Goal: Task Accomplishment & Management: Use online tool/utility

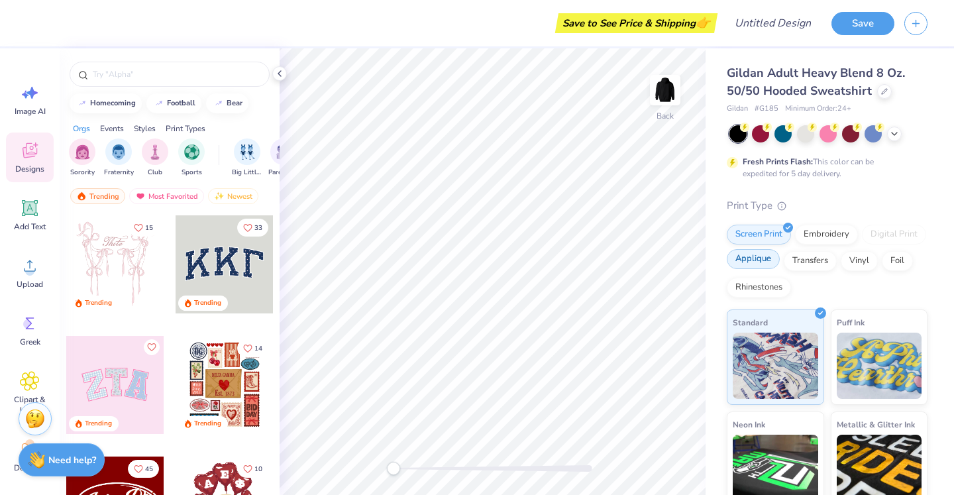
click at [763, 261] on div "Applique" at bounding box center [753, 259] width 53 height 20
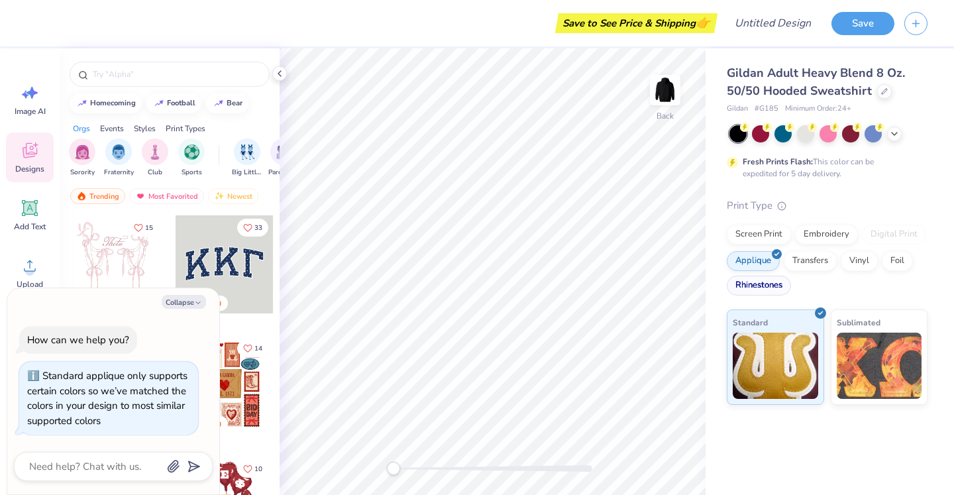
click at [769, 286] on div "Rhinestones" at bounding box center [759, 286] width 64 height 20
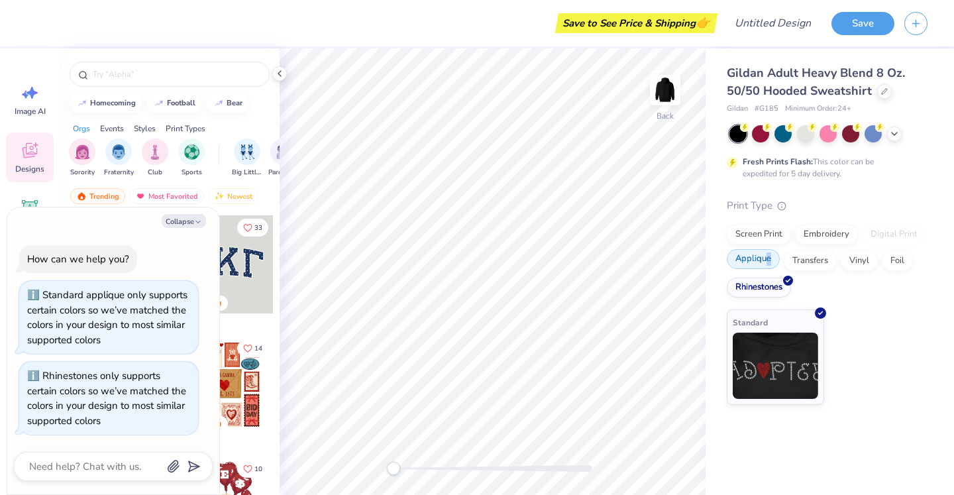
click at [765, 264] on div "Applique" at bounding box center [753, 259] width 53 height 20
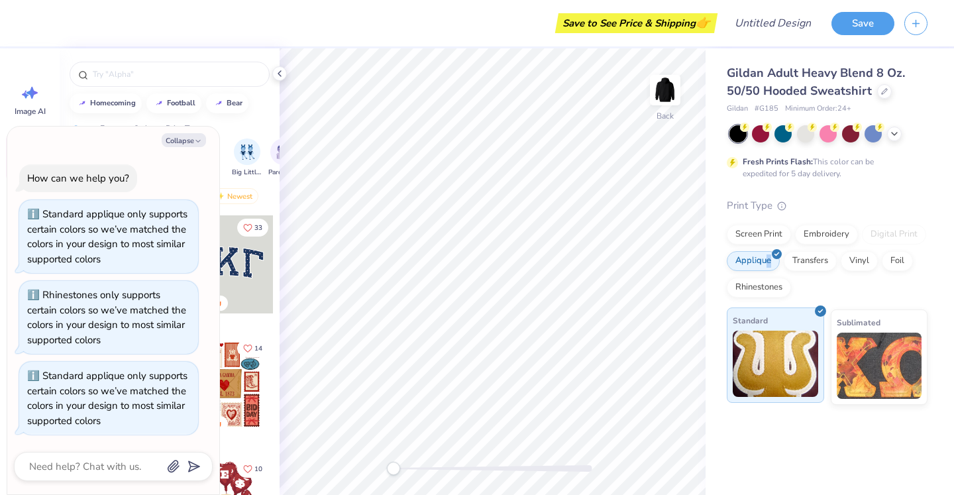
click at [788, 347] on img at bounding box center [775, 364] width 85 height 66
click at [237, 251] on div at bounding box center [225, 264] width 98 height 98
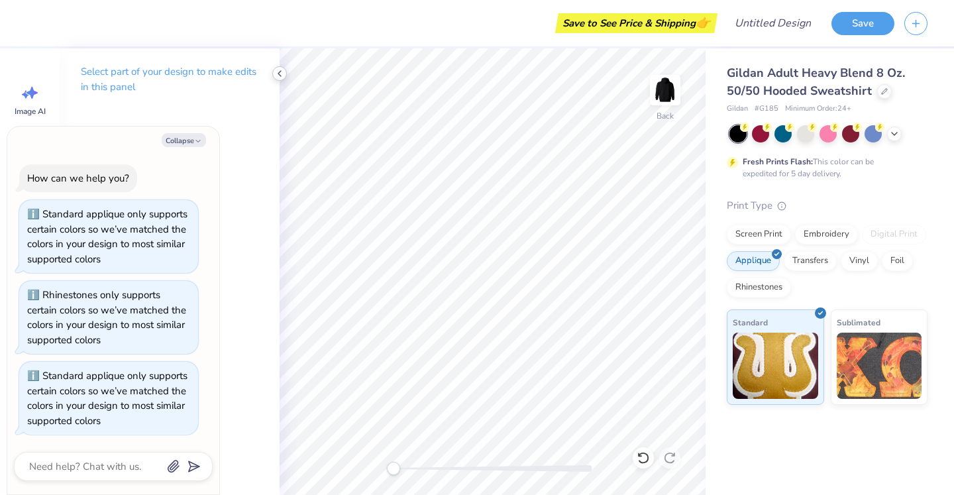
click at [280, 74] on icon at bounding box center [279, 73] width 11 height 11
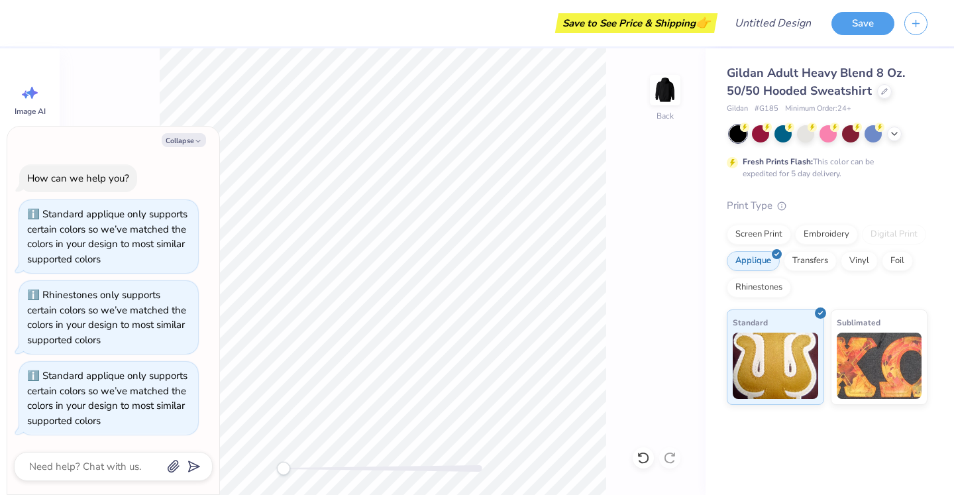
click at [185, 132] on div "Collapse How can we help you? Standard applique only supports certain colors so…" at bounding box center [113, 311] width 212 height 368
click at [186, 142] on button "Collapse" at bounding box center [184, 140] width 44 height 14
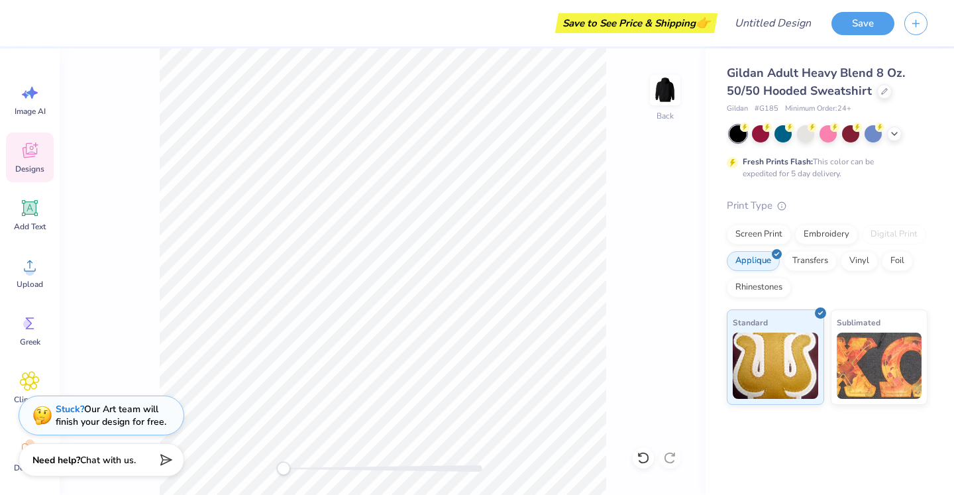
click at [41, 153] on div "Designs" at bounding box center [30, 158] width 48 height 50
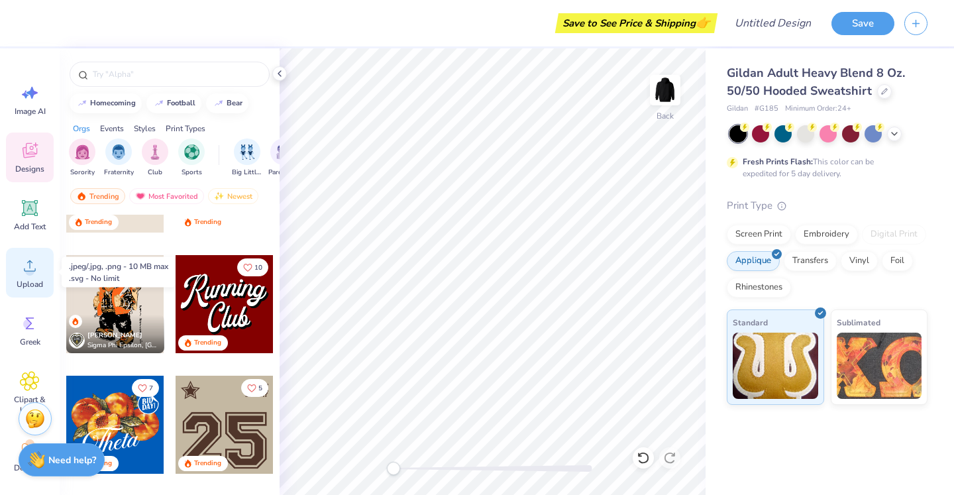
scroll to position [76, 0]
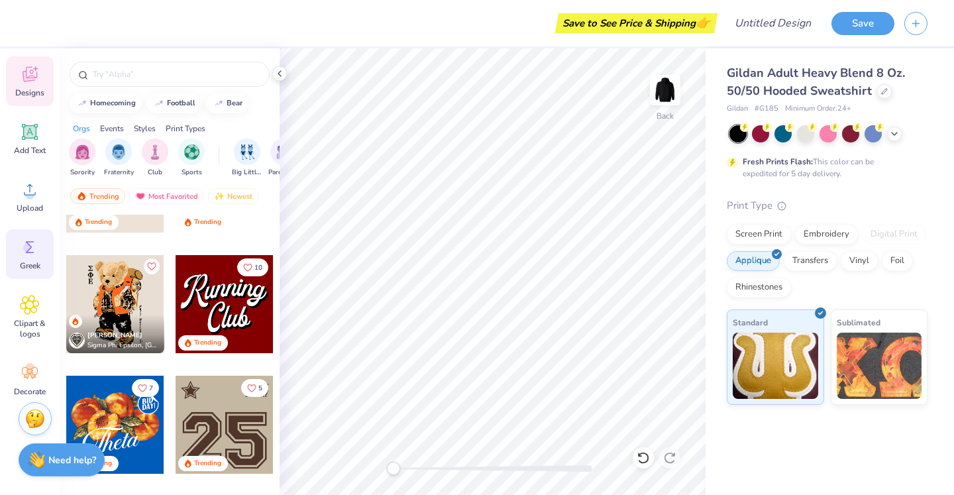
click at [29, 258] on div "Greek" at bounding box center [30, 254] width 48 height 50
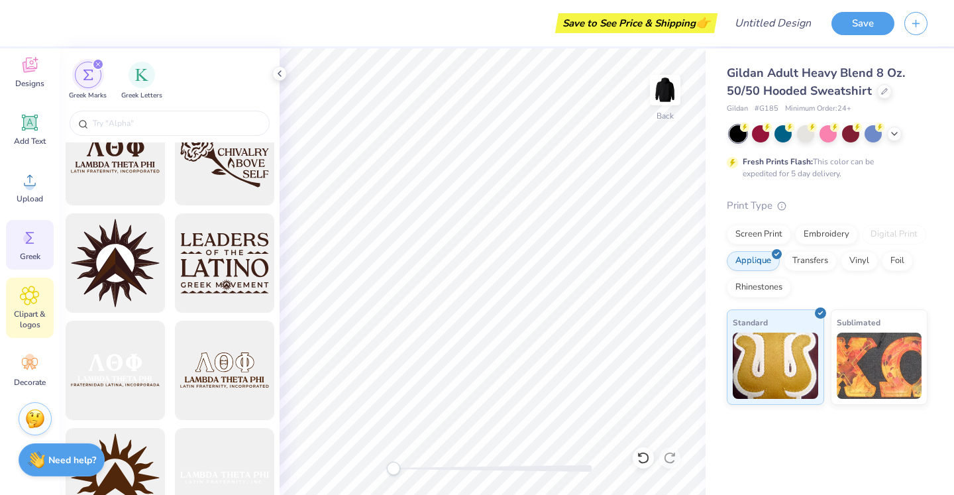
scroll to position [85, 0]
click at [24, 360] on icon at bounding box center [30, 364] width 20 height 20
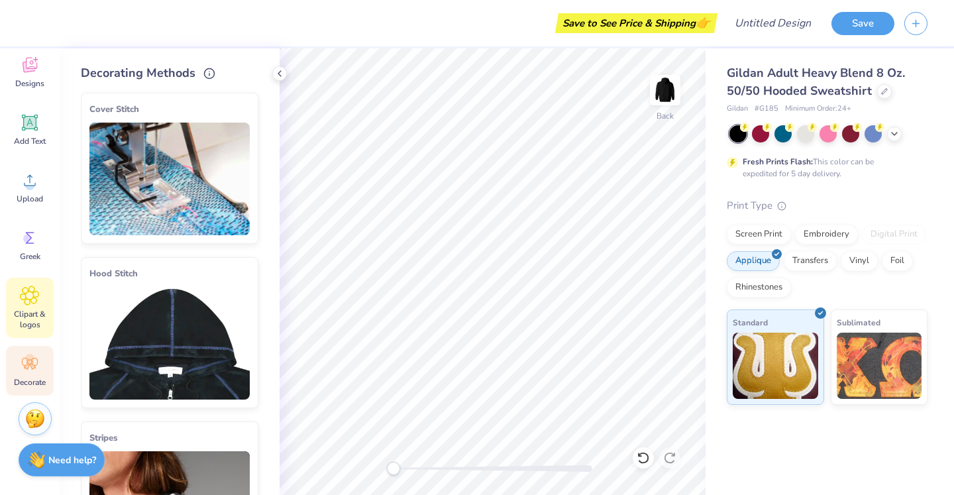
click at [31, 328] on span "Clipart & logos" at bounding box center [30, 319] width 44 height 21
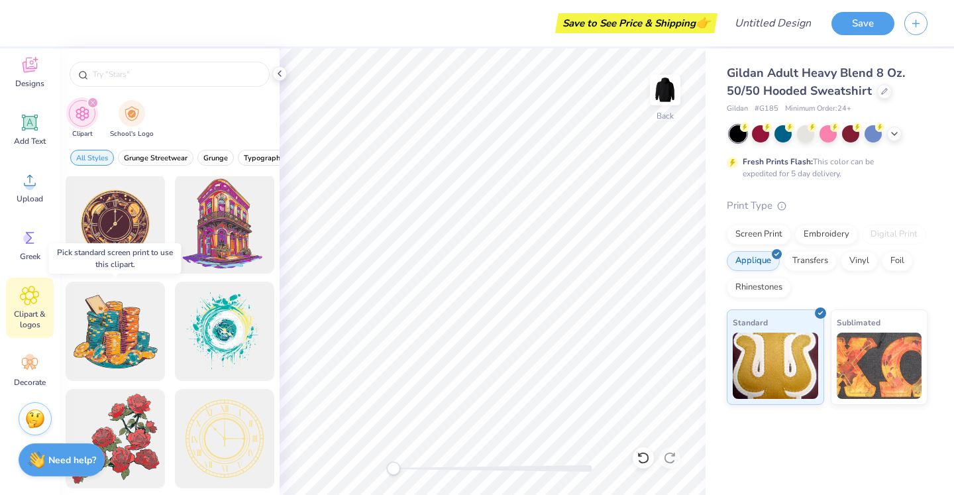
scroll to position [3, 0]
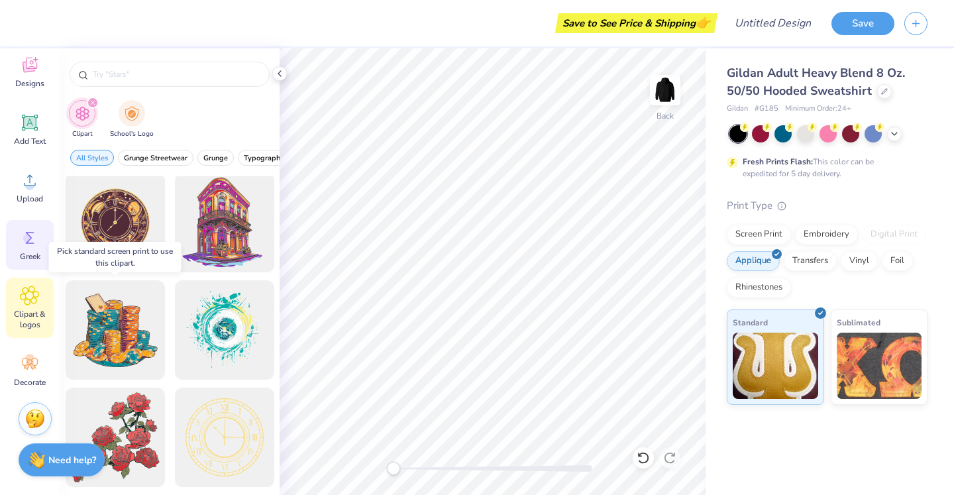
click at [23, 237] on icon at bounding box center [30, 238] width 20 height 20
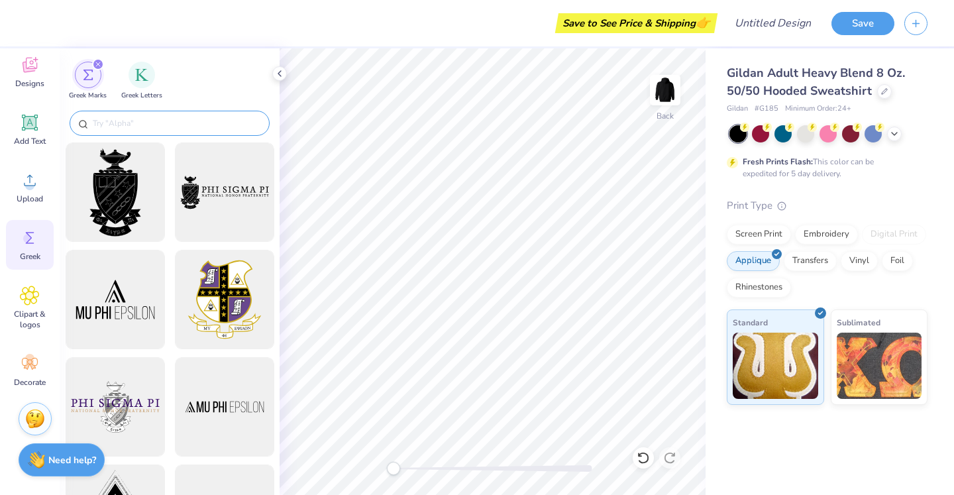
click at [184, 114] on div at bounding box center [170, 123] width 200 height 25
click at [159, 85] on div "Greek Letters" at bounding box center [141, 79] width 41 height 39
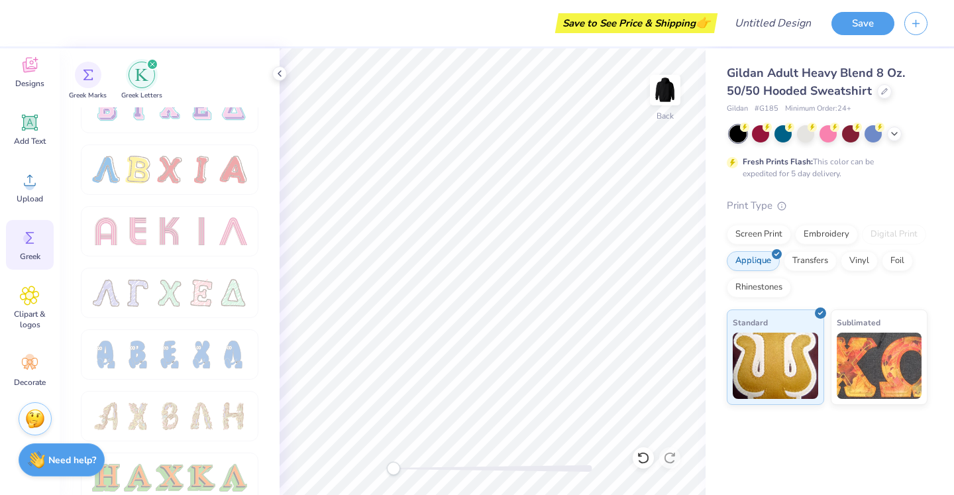
scroll to position [1146, 0]
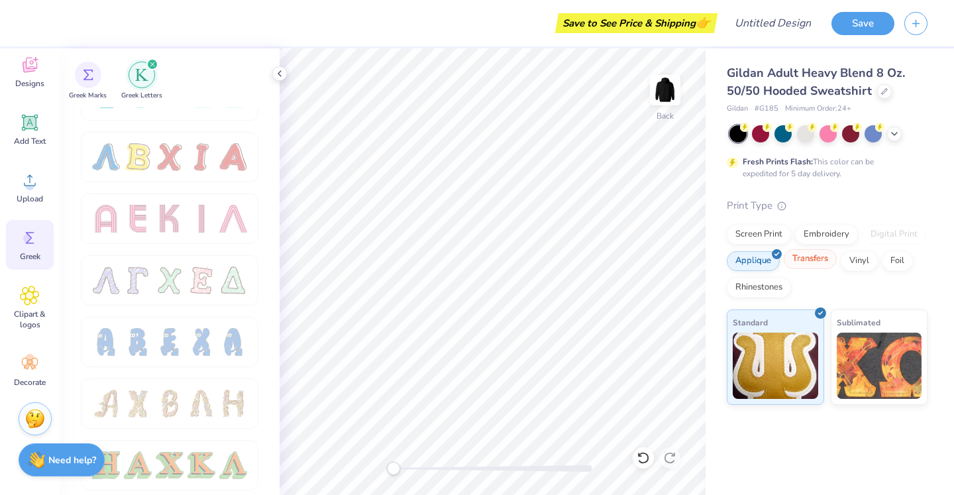
click at [806, 262] on div "Transfers" at bounding box center [810, 259] width 53 height 20
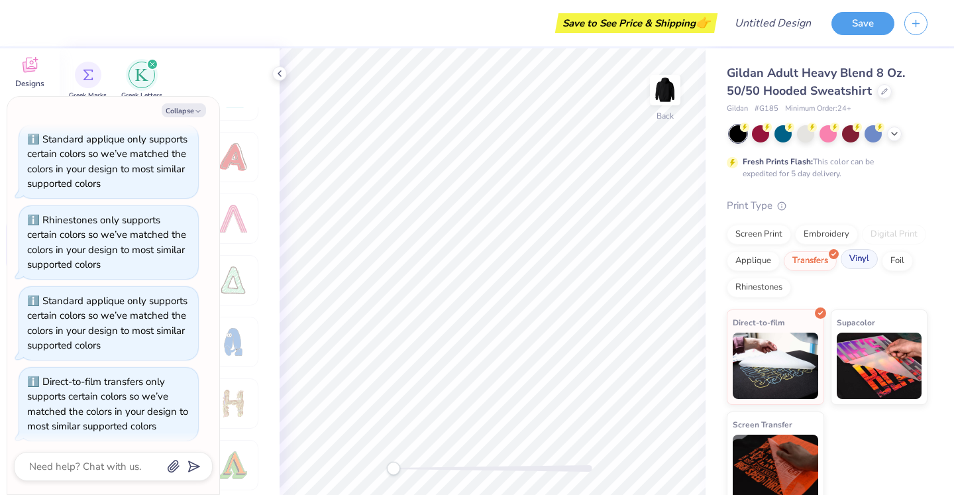
click at [863, 258] on div "Vinyl" at bounding box center [859, 259] width 37 height 20
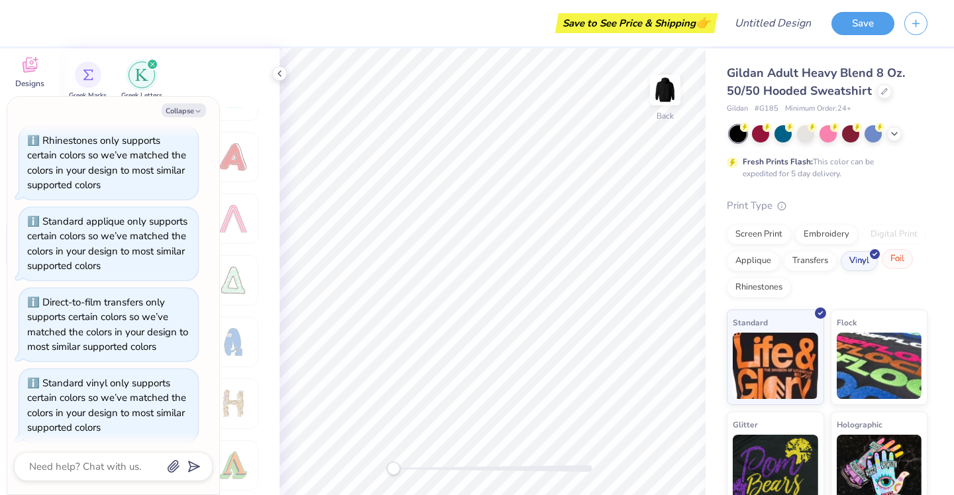
click at [895, 262] on div "Foil" at bounding box center [897, 259] width 31 height 20
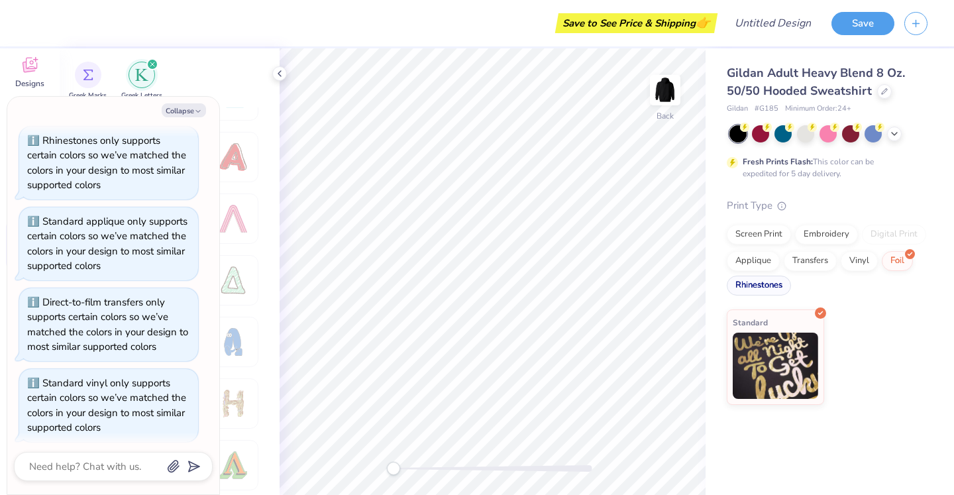
scroll to position [205, 0]
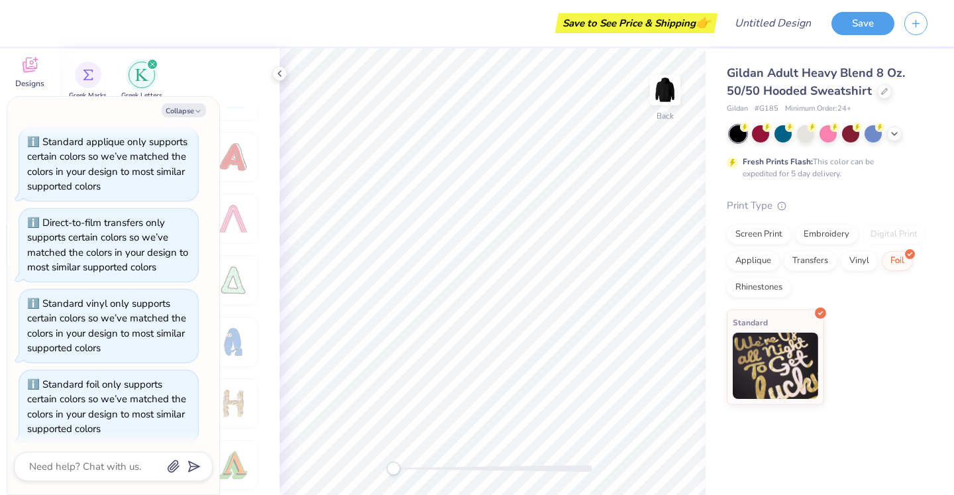
click at [775, 275] on div "Screen Print Embroidery Digital Print Applique Transfers Vinyl Foil Rhinestones" at bounding box center [827, 261] width 201 height 73
click at [775, 283] on div "Rhinestones" at bounding box center [759, 286] width 64 height 20
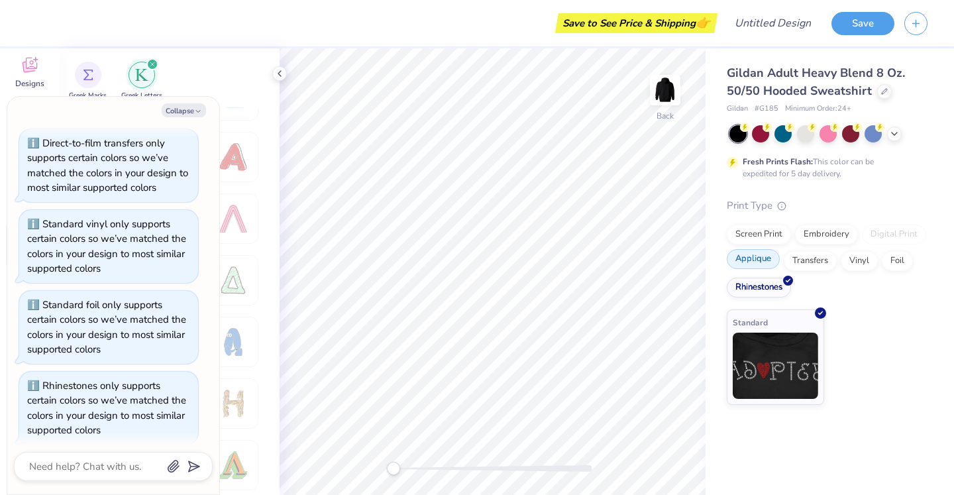
click at [759, 260] on div "Applique" at bounding box center [753, 259] width 53 height 20
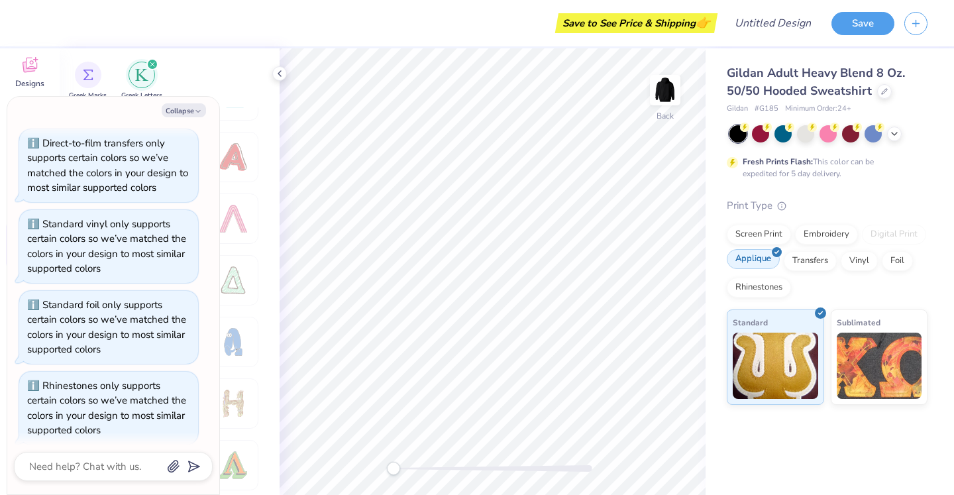
scroll to position [364, 0]
click at [175, 113] on button "Collapse" at bounding box center [184, 110] width 44 height 14
type textarea "x"
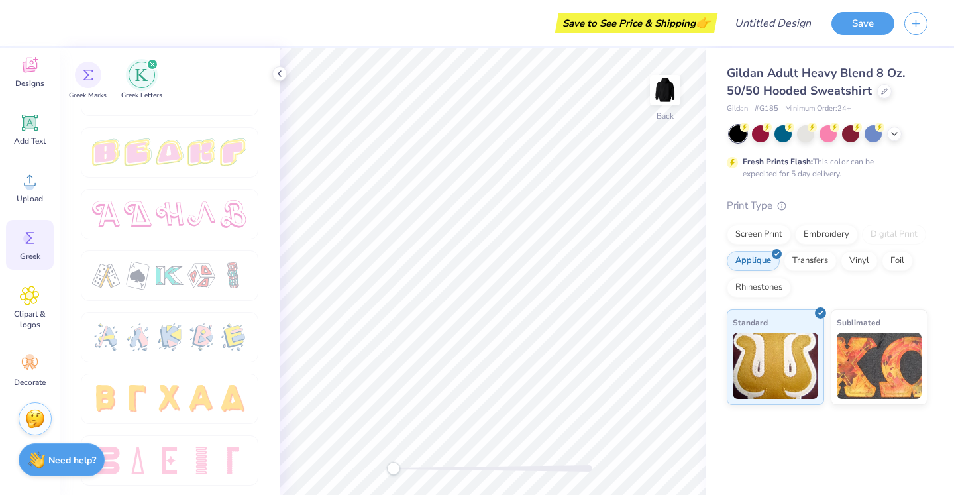
scroll to position [2260, 0]
